Goal: Task Accomplishment & Management: Manage account settings

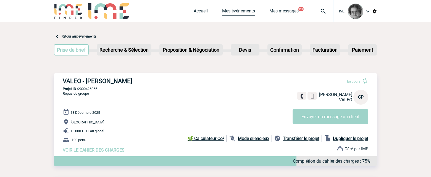
click at [238, 13] on link "Mes événements" at bounding box center [238, 12] width 33 height 8
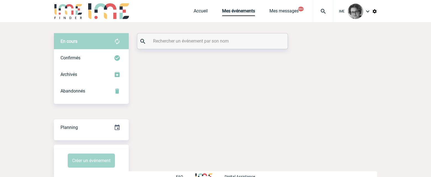
click at [208, 42] on input "text" at bounding box center [213, 41] width 123 height 8
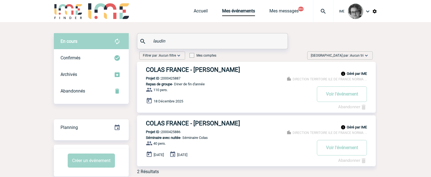
type input "laudin"
drag, startPoint x: 181, startPoint y: 134, endPoint x: 188, endPoint y: 133, distance: 7.0
click at [180, 133] on p "Projet ID : 2000425886" at bounding box center [158, 132] width 43 height 4
click at [187, 132] on div "Géré par IME DIRECTION TERRITOIRE ILE DE FRANCE NORMA ... COLAS FRANCE - Sandri…" at bounding box center [256, 140] width 239 height 51
drag, startPoint x: 182, startPoint y: 131, endPoint x: 162, endPoint y: 131, distance: 19.6
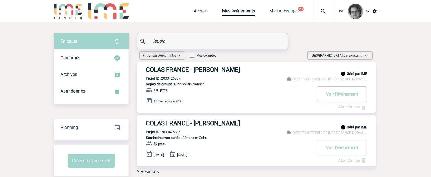
click at [162, 131] on p "Projet ID : 2000425886" at bounding box center [158, 132] width 43 height 4
copy p "2000425886"
click at [20, 151] on body "IME Accueil Mes événements" at bounding box center [215, 100] width 431 height 201
drag, startPoint x: 185, startPoint y: 133, endPoint x: 163, endPoint y: 134, distance: 22.4
click at [163, 134] on div "Géré par IME DIRECTION TERRITOIRE ILE DE FRANCE NORMA ... COLAS FRANCE - Sandri…" at bounding box center [256, 140] width 239 height 51
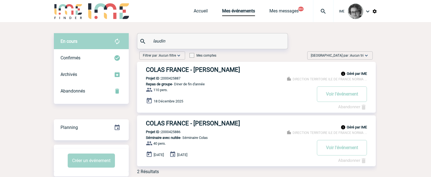
copy p "2000425886"
click at [264, 139] on p "Séminaire avec nuitée - Séminaire Colas" at bounding box center [224, 138] width 175 height 4
click at [345, 160] on link "Abandonner" at bounding box center [352, 160] width 29 height 5
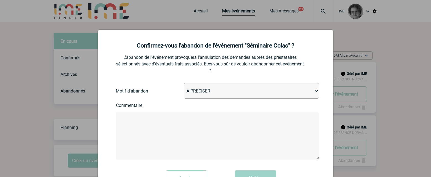
click at [245, 94] on select "A PRECISER Projet annulé Projet reporté Evénement organisé en interne A fait ap…" at bounding box center [251, 90] width 135 height 15
select select "ABANDON_PROJET_02"
click at [184, 83] on select "A PRECISER Projet annulé Projet reporté Evénement organisé en interne A fait ap…" at bounding box center [251, 90] width 135 height 15
click at [217, 126] on textarea at bounding box center [217, 135] width 203 height 47
type textarea "annulé pas de date de report encore pour 2026"
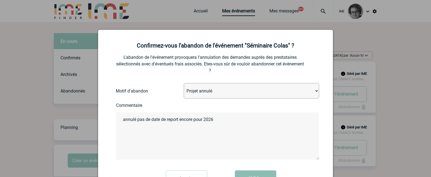
click at [241, 175] on button "Valider" at bounding box center [255, 177] width 41 height 15
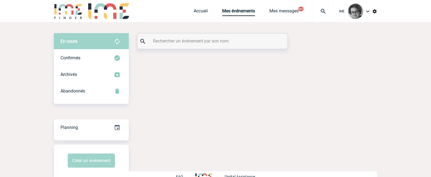
click at [269, 40] on input "text" at bounding box center [213, 41] width 123 height 8
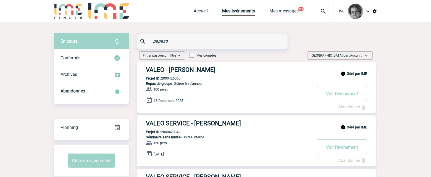
type input "papazo"
click at [165, 83] on span "Repas de groupe" at bounding box center [159, 83] width 26 height 4
drag, startPoint x: 183, startPoint y: 78, endPoint x: 161, endPoint y: 80, distance: 21.4
click at [161, 80] on div "Géré par IME VALEO - Catherine PAPAZOGLOU Projet ID : 2000426065 Repas de group…" at bounding box center [256, 87] width 239 height 51
copy p "2000426065"
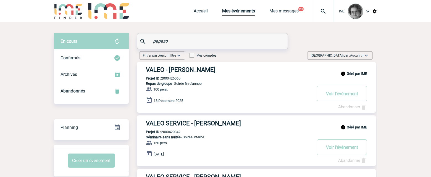
click at [426, 12] on div "IME Accueil Mes événements 99+" at bounding box center [215, 11] width 431 height 22
